Goal: Information Seeking & Learning: Find specific fact

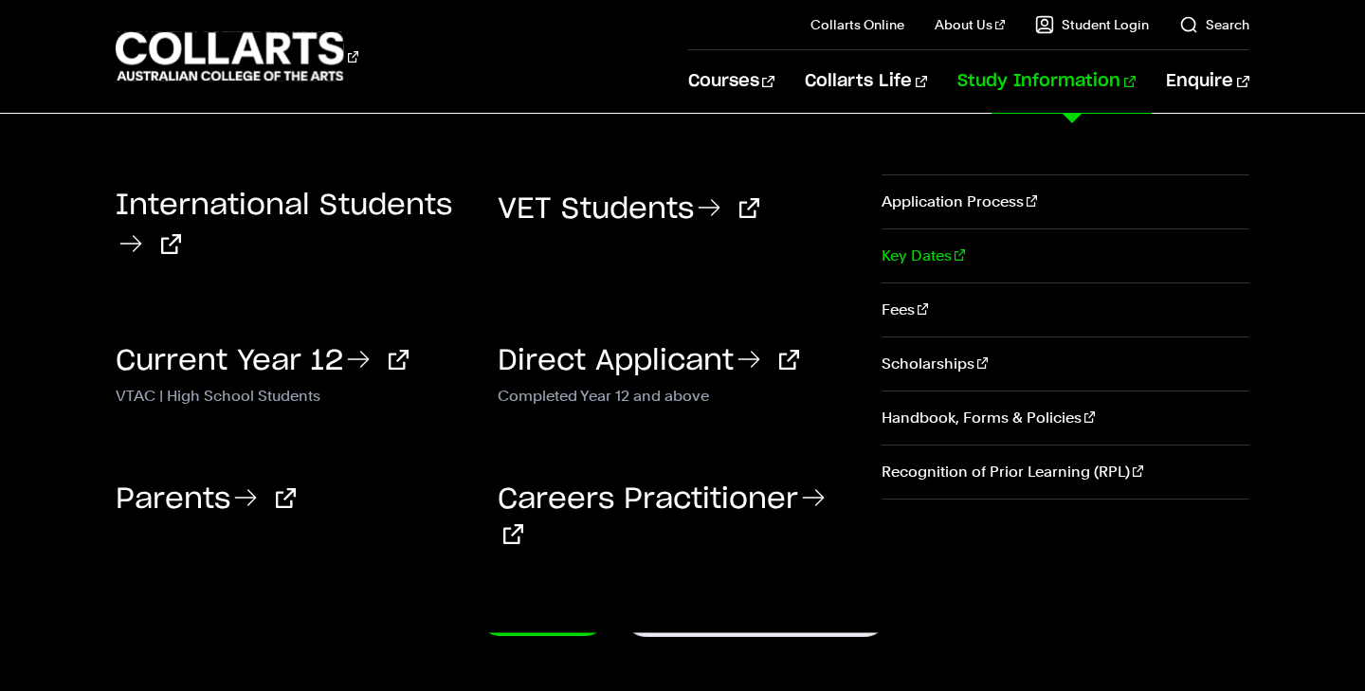
click at [928, 268] on link "Key Dates" at bounding box center [1066, 255] width 368 height 53
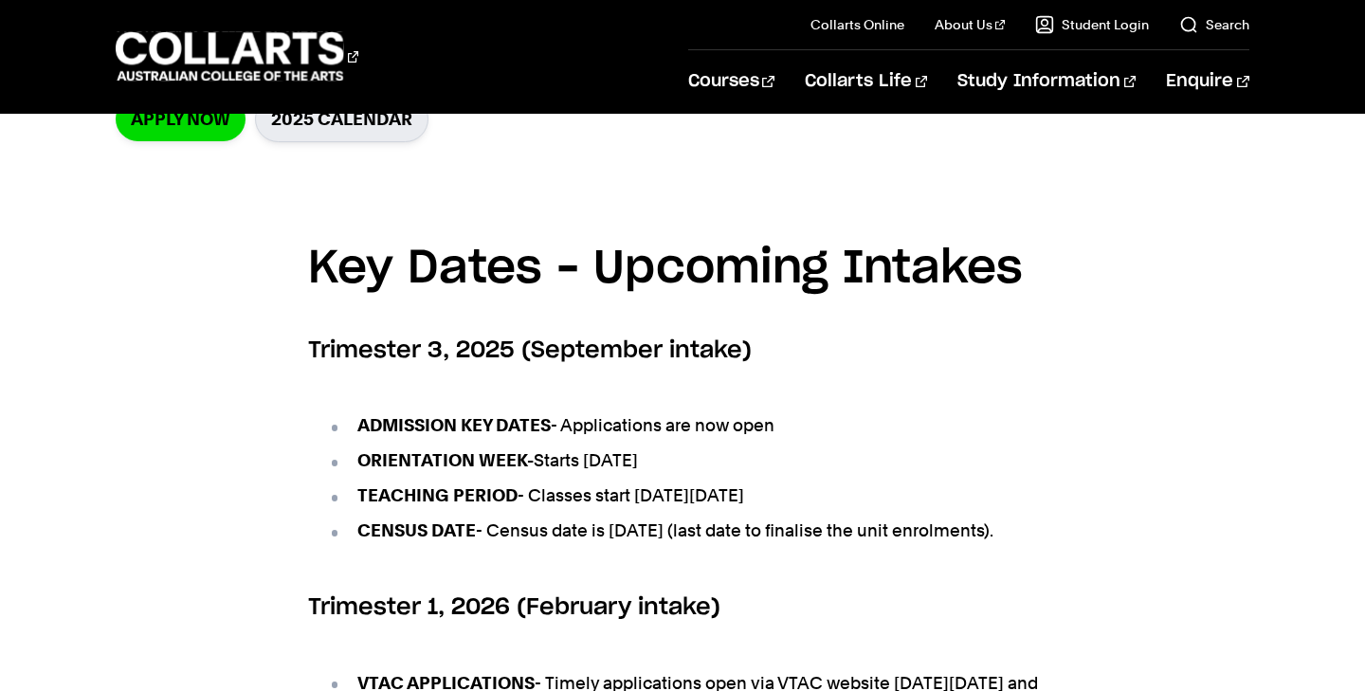
scroll to position [616, 0]
click at [603, 454] on li "ORIENTATION WEEK- Starts [DATE]" at bounding box center [692, 459] width 730 height 27
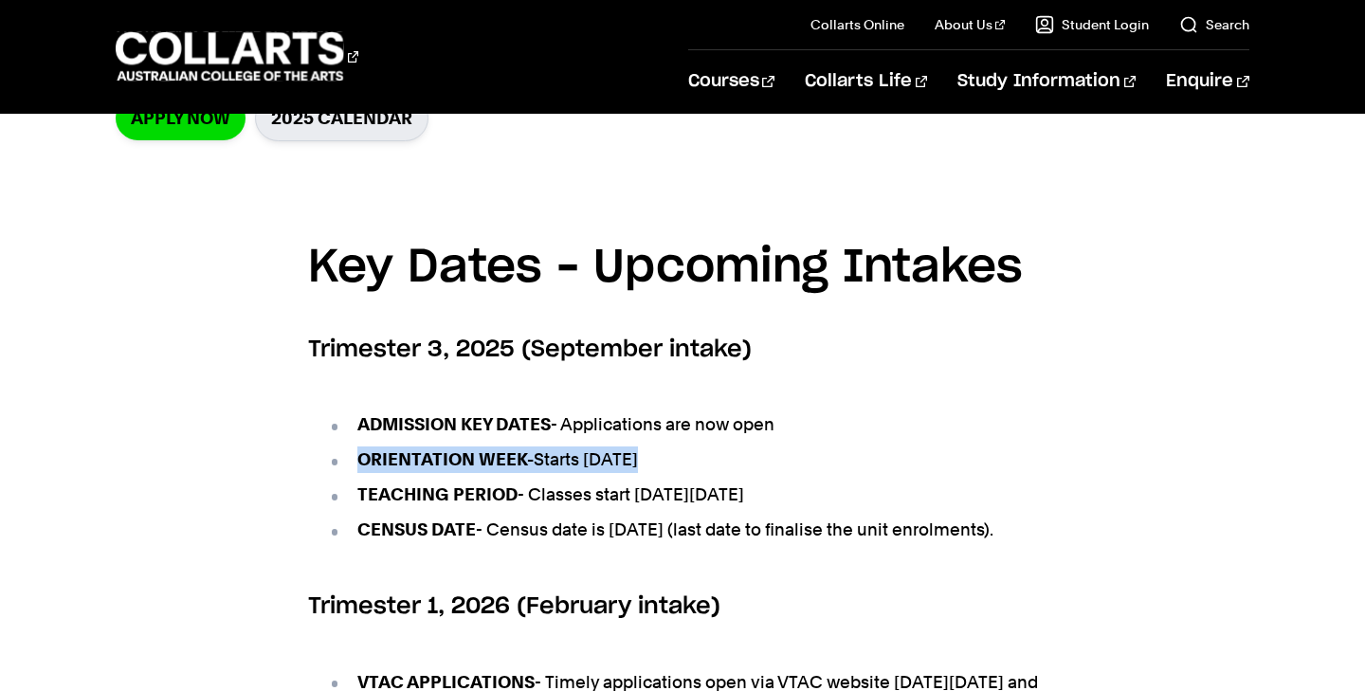
click at [603, 454] on li "ORIENTATION WEEK- Starts [DATE]" at bounding box center [692, 459] width 730 height 27
click at [624, 464] on li "ORIENTATION WEEK- Starts [DATE]" at bounding box center [692, 459] width 730 height 27
click at [624, 503] on li "TEACHING PERIOD - Classes start [DATE][DATE]" at bounding box center [692, 495] width 730 height 27
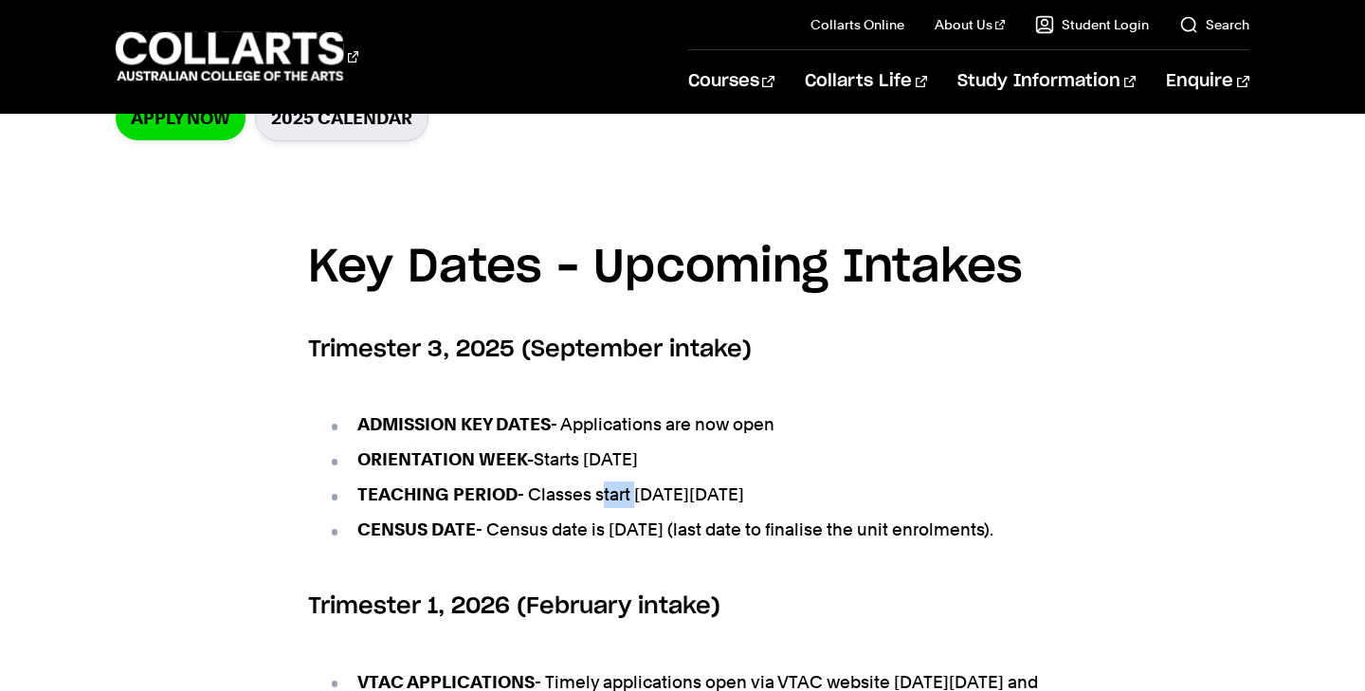
click at [624, 503] on li "TEACHING PERIOD - Classes start [DATE][DATE]" at bounding box center [692, 495] width 730 height 27
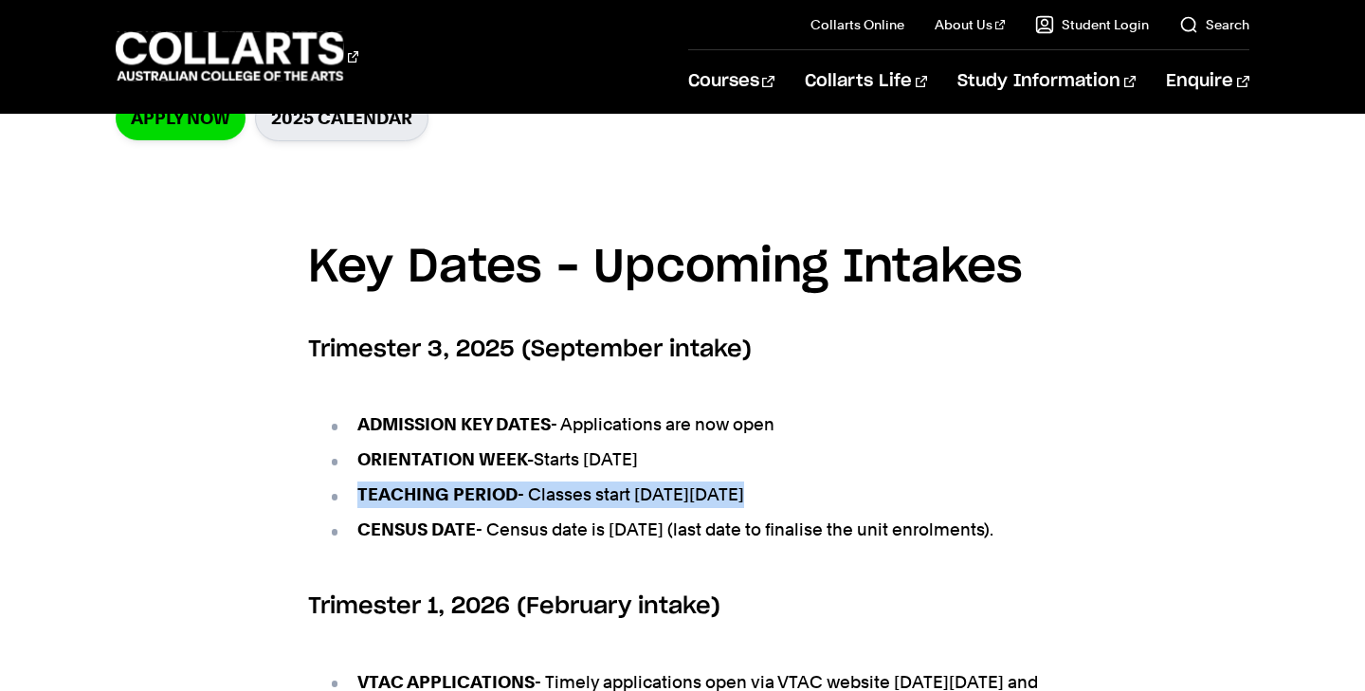
click at [624, 503] on li "TEACHING PERIOD - Classes start [DATE][DATE]" at bounding box center [692, 495] width 730 height 27
click at [630, 494] on li "TEACHING PERIOD - Classes start [DATE][DATE]" at bounding box center [692, 495] width 730 height 27
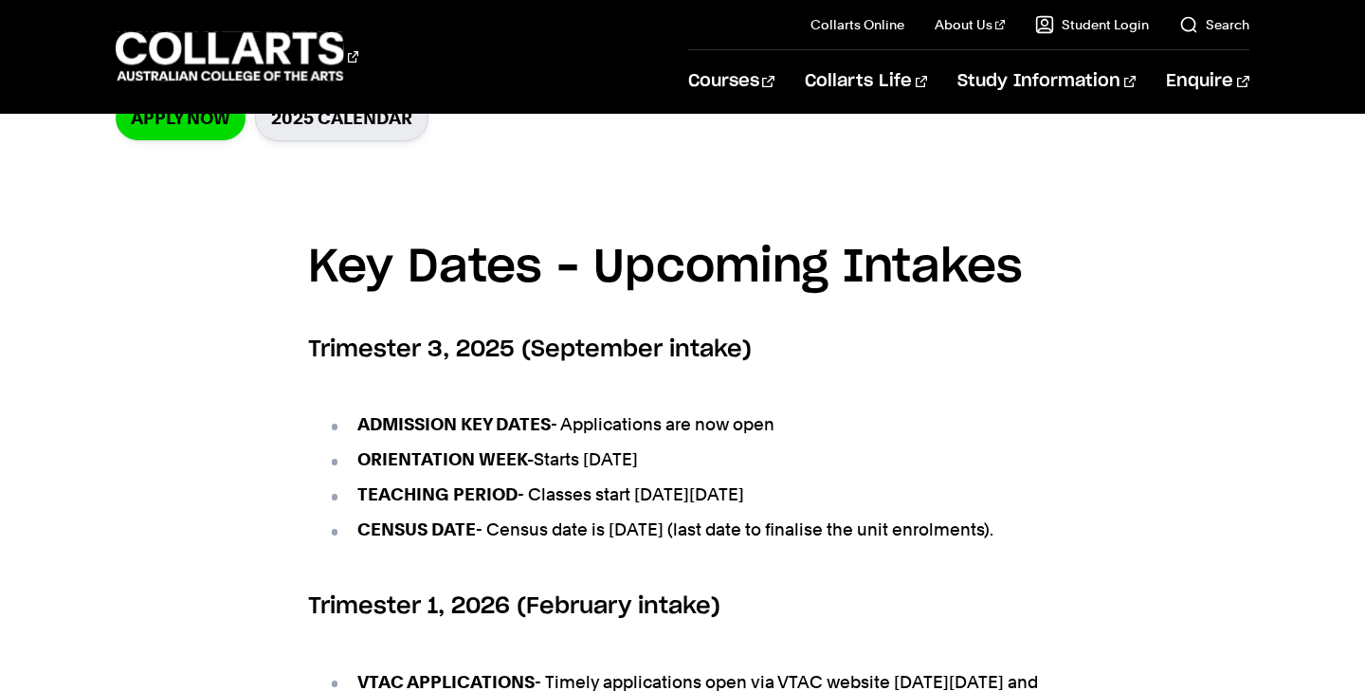
click at [630, 494] on li "TEACHING PERIOD - Classes start [DATE][DATE]" at bounding box center [692, 495] width 730 height 27
click at [630, 494] on li "TEACHING PERIOD - Classes start on Monday 15th September 2025" at bounding box center [692, 495] width 730 height 27
click at [640, 494] on li "TEACHING PERIOD - Classes start on Monday 15th September 2025" at bounding box center [692, 495] width 730 height 27
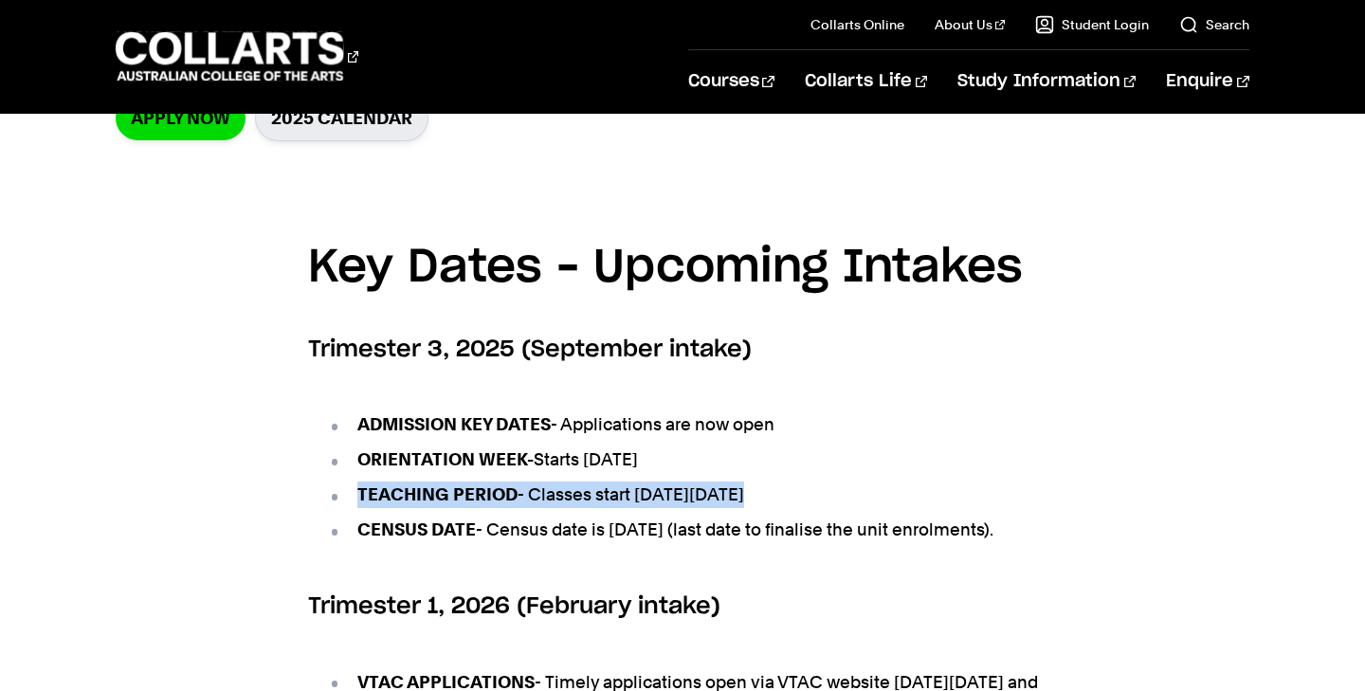
click at [640, 494] on li "TEACHING PERIOD - Classes start on Monday 15th September 2025" at bounding box center [692, 495] width 730 height 27
click at [668, 494] on li "TEACHING PERIOD - Classes start on Monday 15th September 2025" at bounding box center [692, 495] width 730 height 27
drag, startPoint x: 522, startPoint y: 491, endPoint x: 659, endPoint y: 501, distance: 136.9
click at [659, 501] on li "TEACHING PERIOD - Classes start on Monday 15th September 2025" at bounding box center [692, 495] width 730 height 27
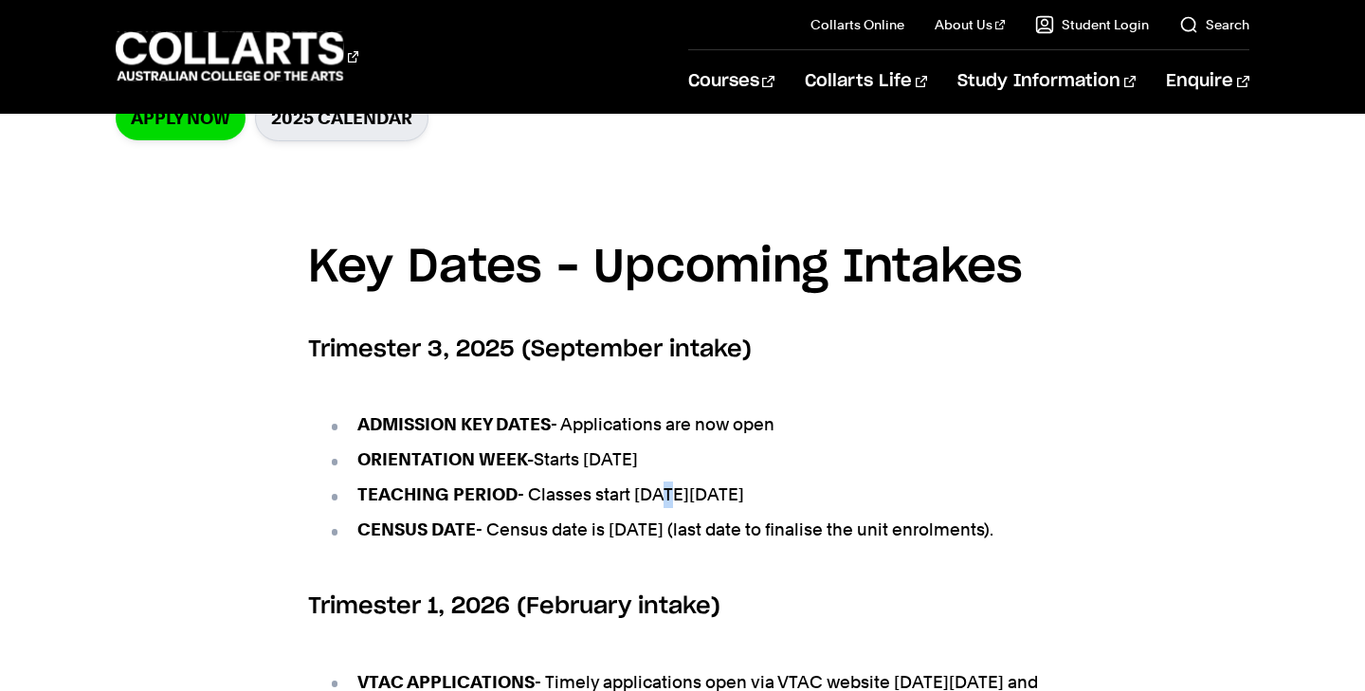
click at [659, 501] on li "TEACHING PERIOD - Classes start on Monday 15th September 2025" at bounding box center [692, 495] width 730 height 27
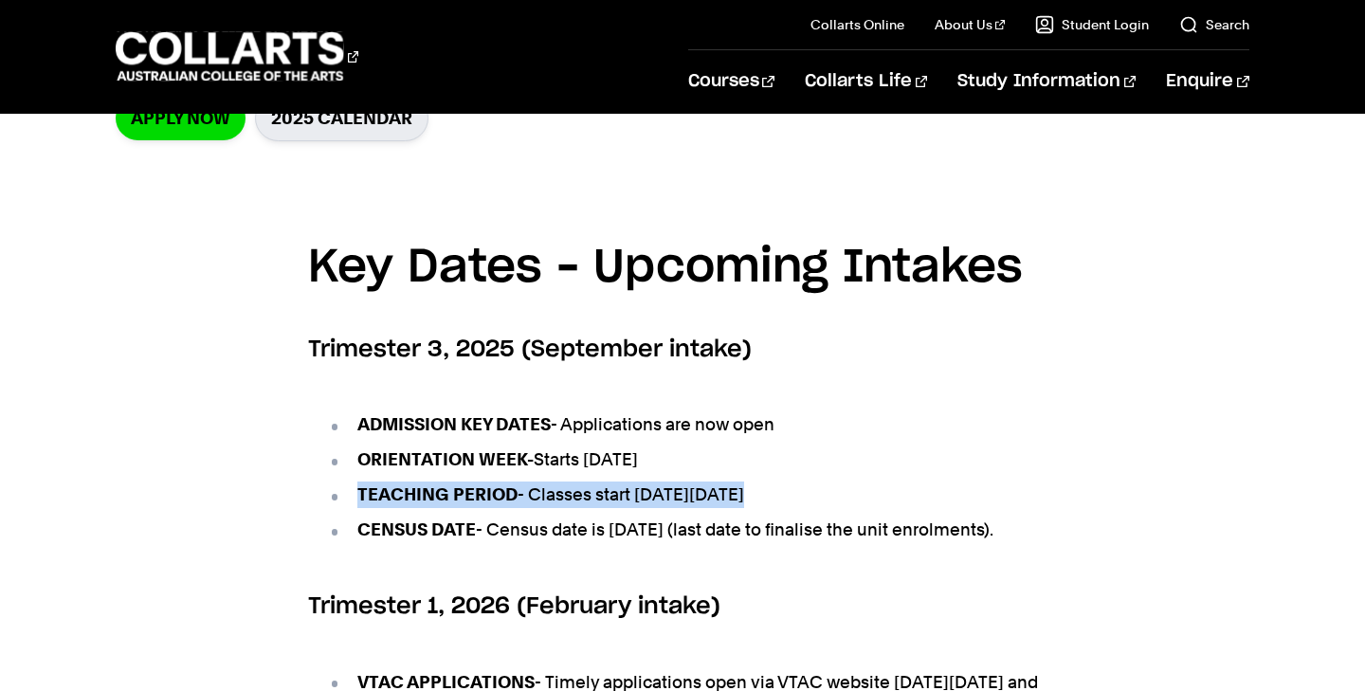
drag, startPoint x: 659, startPoint y: 501, endPoint x: 648, endPoint y: 504, distance: 10.8
click at [648, 504] on li "TEACHING PERIOD - Classes start on Monday 15th September 2025" at bounding box center [692, 495] width 730 height 27
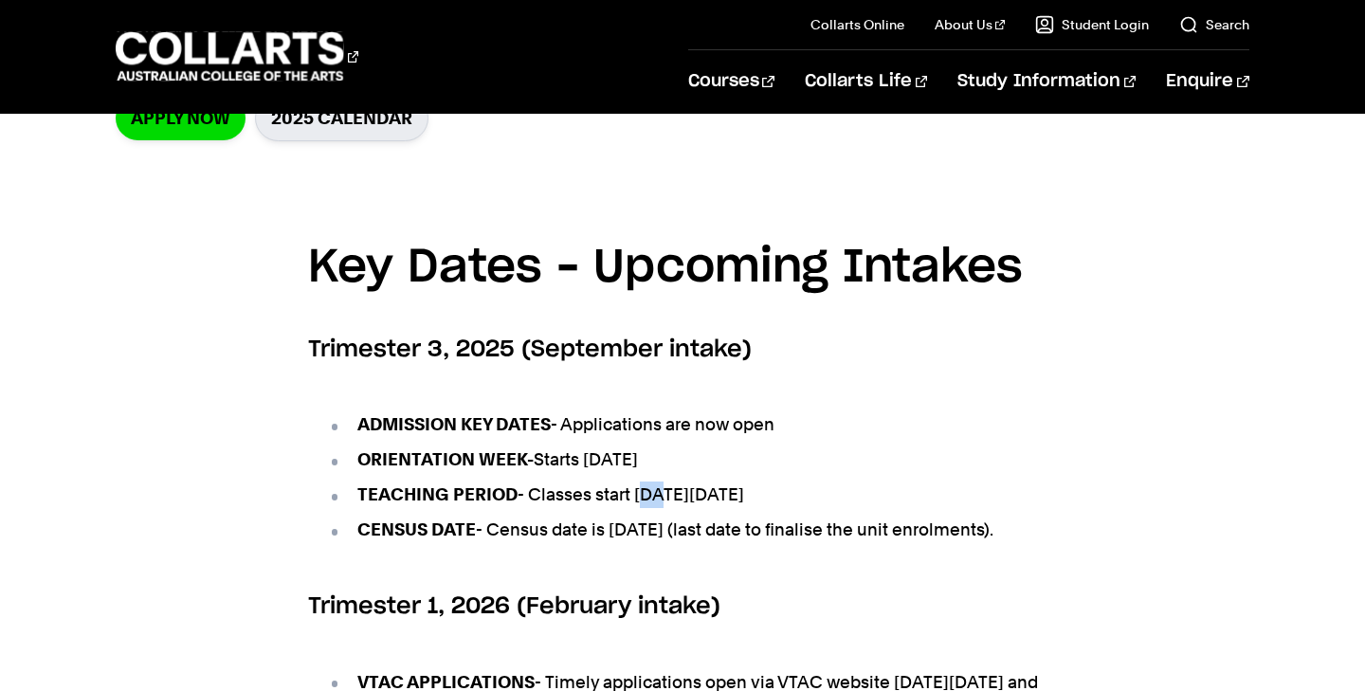
click at [648, 504] on li "TEACHING PERIOD - Classes start on Monday 15th September 2025" at bounding box center [692, 495] width 730 height 27
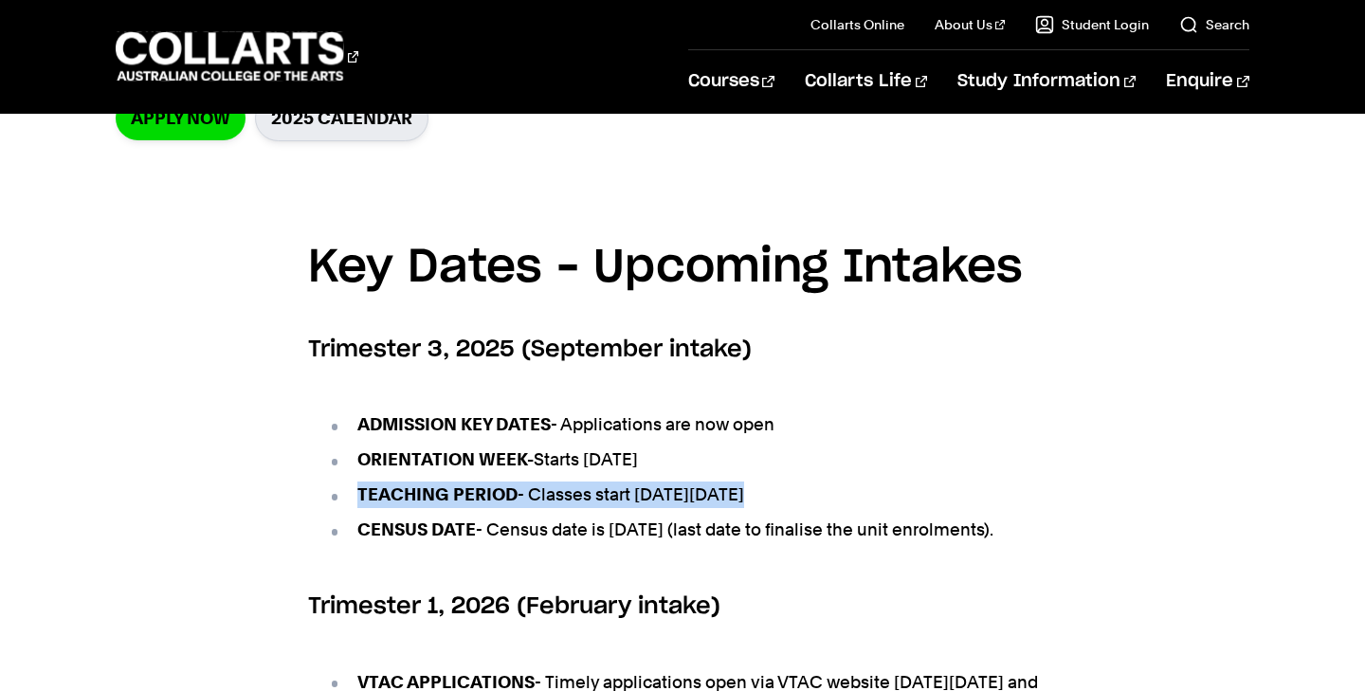
click at [647, 498] on li "TEACHING PERIOD - Classes start on Monday 15th September 2025" at bounding box center [692, 495] width 730 height 27
